Goal: Navigation & Orientation: Understand site structure

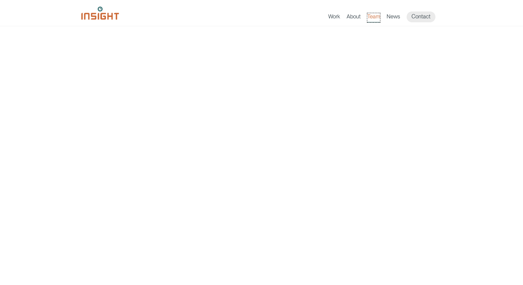
click at [373, 18] on link "Team" at bounding box center [373, 17] width 13 height 9
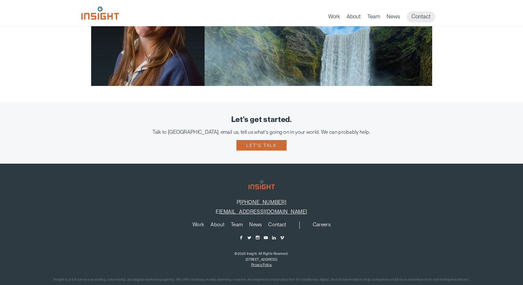
scroll to position [1289, 0]
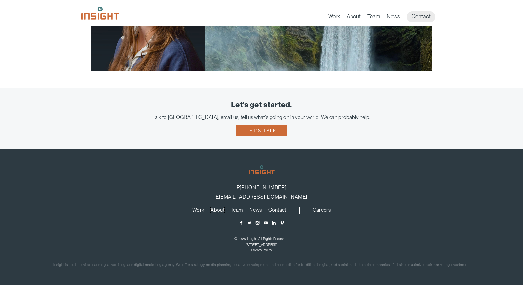
click at [218, 208] on link "About" at bounding box center [218, 210] width 14 height 7
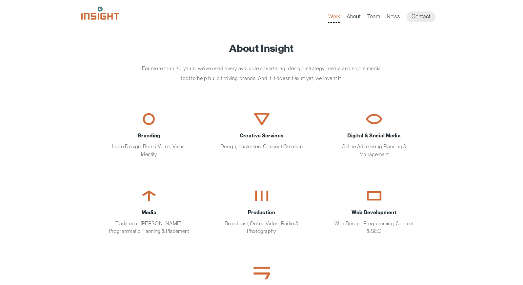
click at [328, 16] on link "Work" at bounding box center [334, 17] width 12 height 9
